Goal: Navigation & Orientation: Find specific page/section

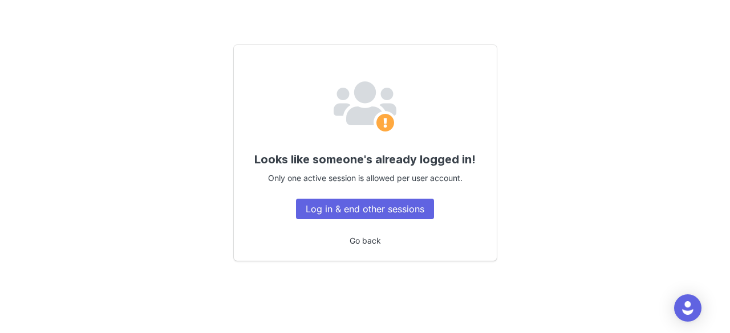
click at [367, 241] on link "Go back" at bounding box center [364, 241] width 31 height 10
click at [381, 209] on button "Log in & end other sessions" at bounding box center [365, 209] width 138 height 21
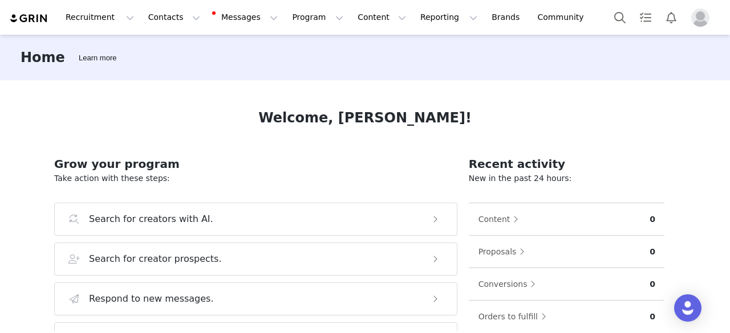
click at [701, 20] on img "Profile" at bounding box center [700, 18] width 18 height 18
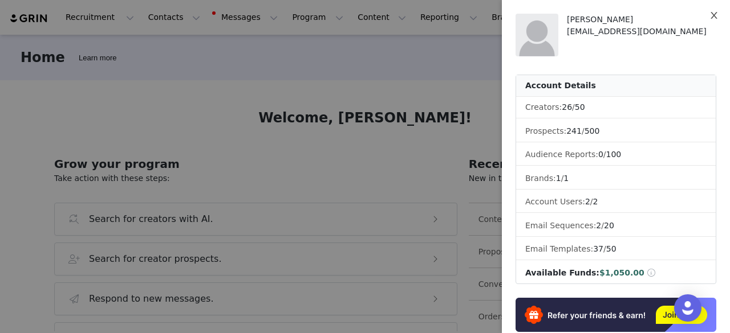
click at [711, 13] on icon "icon: close" at bounding box center [713, 15] width 9 height 9
